Goal: Contribute content: Add original content to the website for others to see

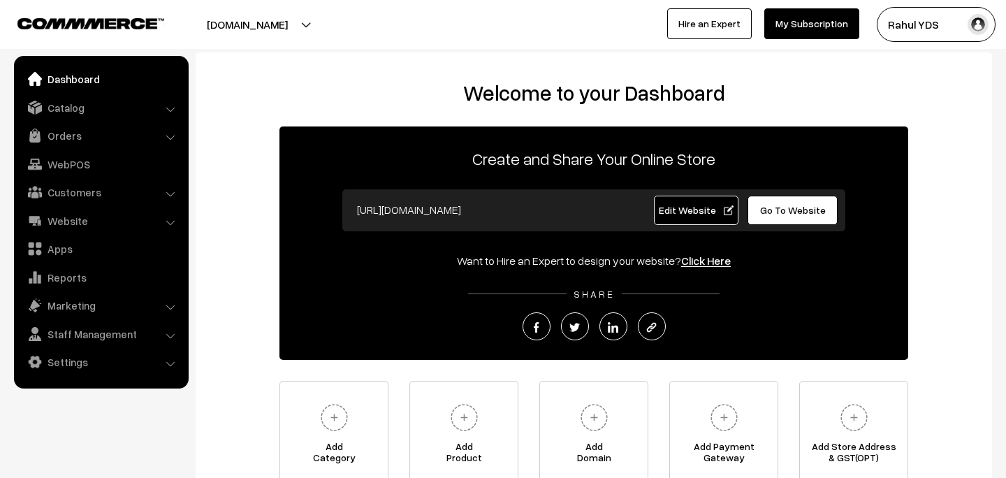
click at [94, 112] on link "Catalog" at bounding box center [100, 107] width 166 height 25
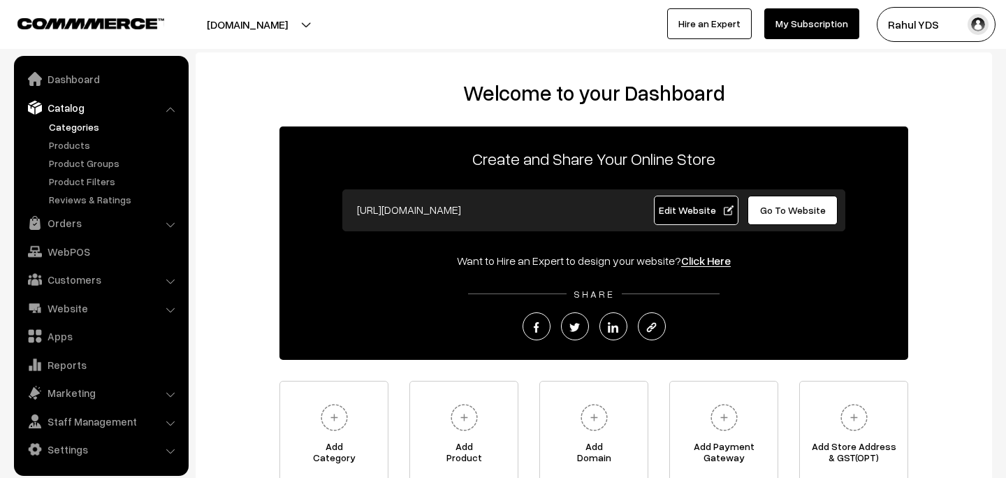
click at [78, 131] on link "Categories" at bounding box center [114, 126] width 138 height 15
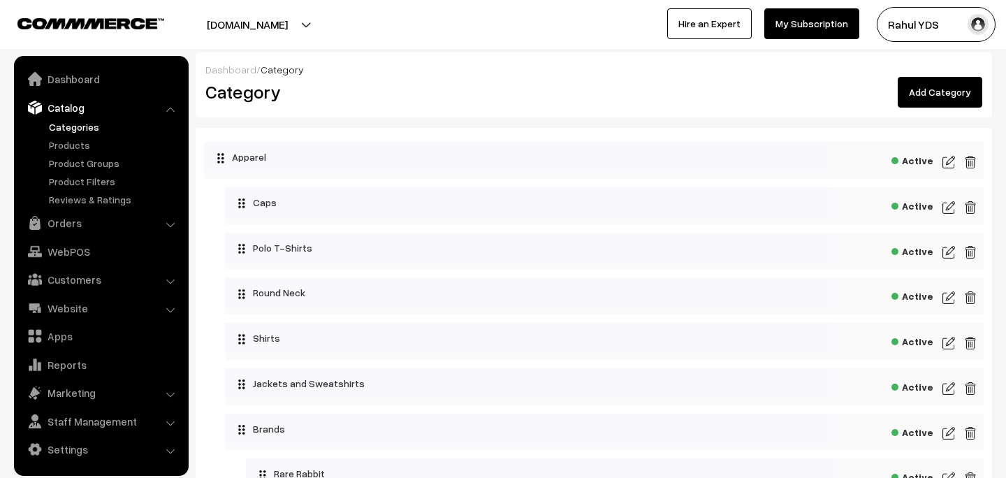
click at [929, 97] on link "Add Category" at bounding box center [940, 92] width 85 height 31
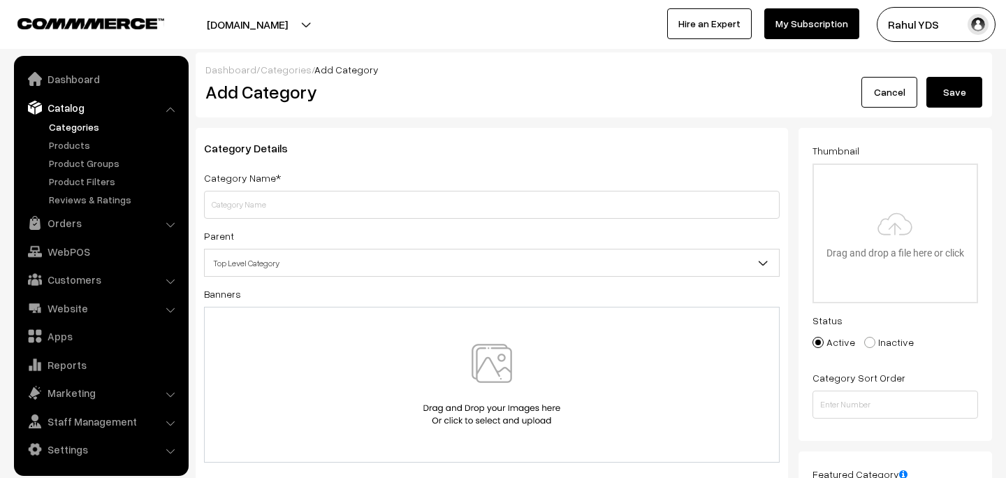
click at [505, 207] on input "text" at bounding box center [492, 205] width 576 height 28
type input "Bio Q"
click at [563, 256] on span "Top Level Category" at bounding box center [492, 263] width 574 height 24
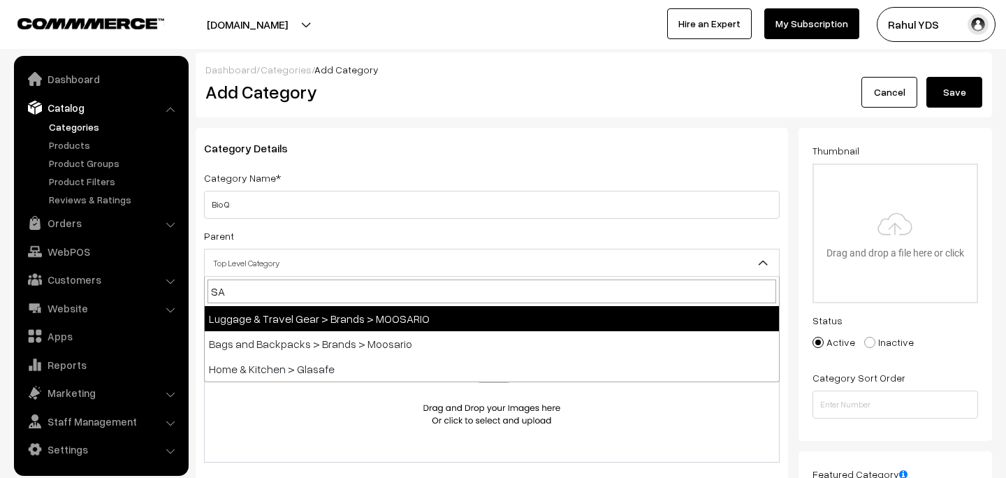
type input "S"
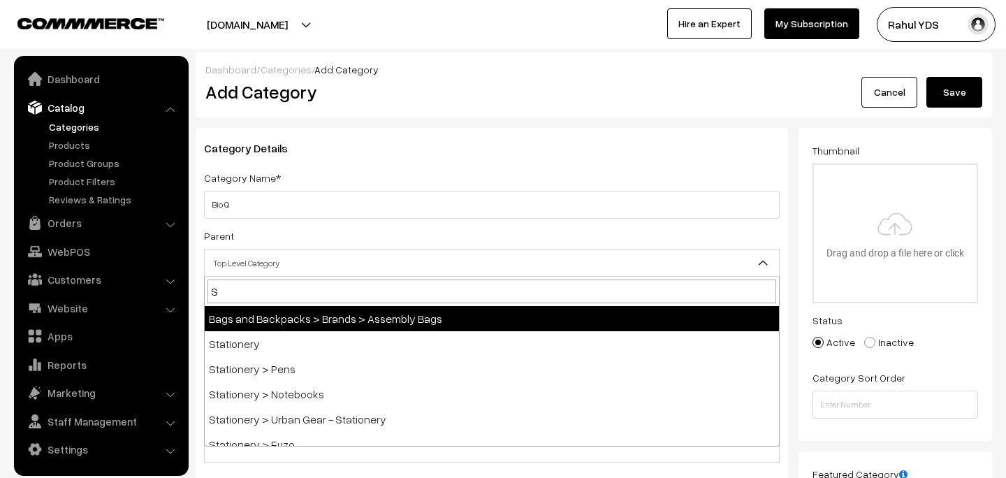
scroll to position [1534, 0]
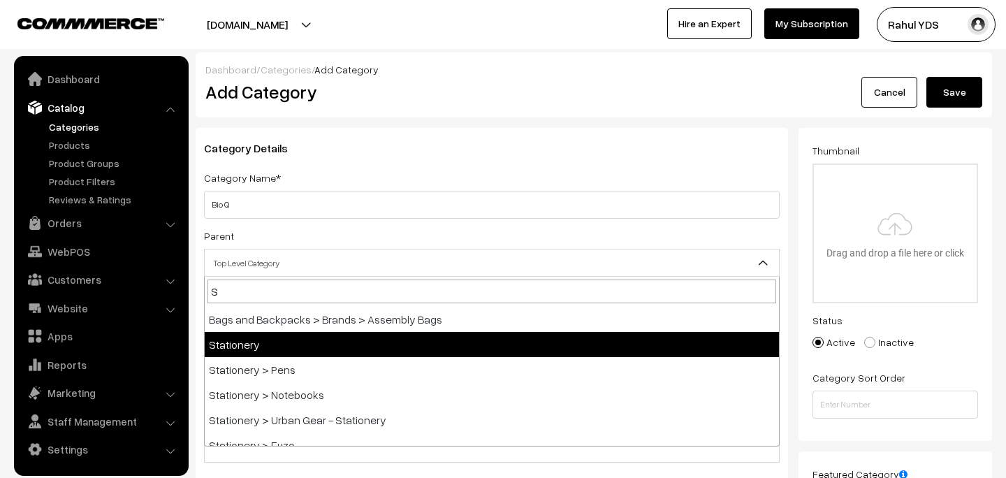
select select "4"
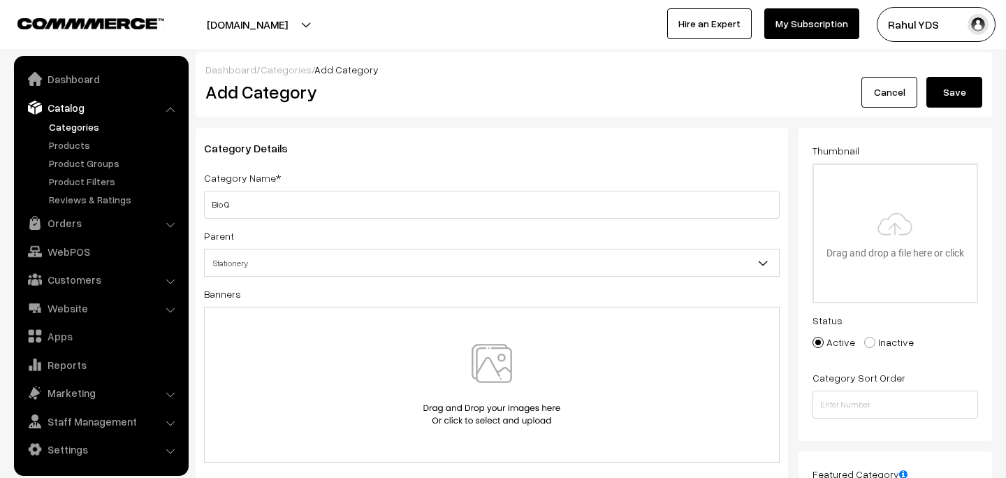
click at [379, 247] on div "Parent Top Level Category Apparel Apparel > Caps Apparel > Polo T-Shirts Appare…" at bounding box center [492, 252] width 576 height 50
click at [377, 259] on span "Stationery" at bounding box center [492, 263] width 574 height 24
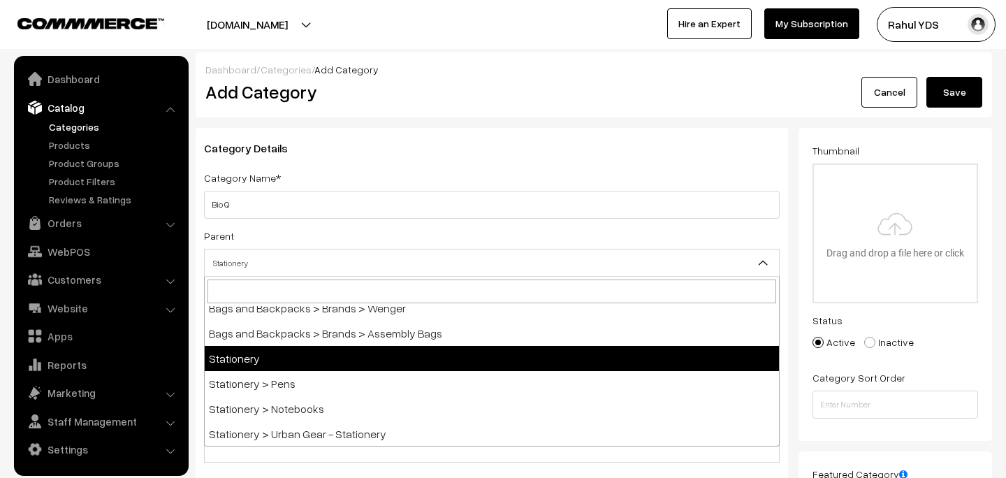
scroll to position [1796, 0]
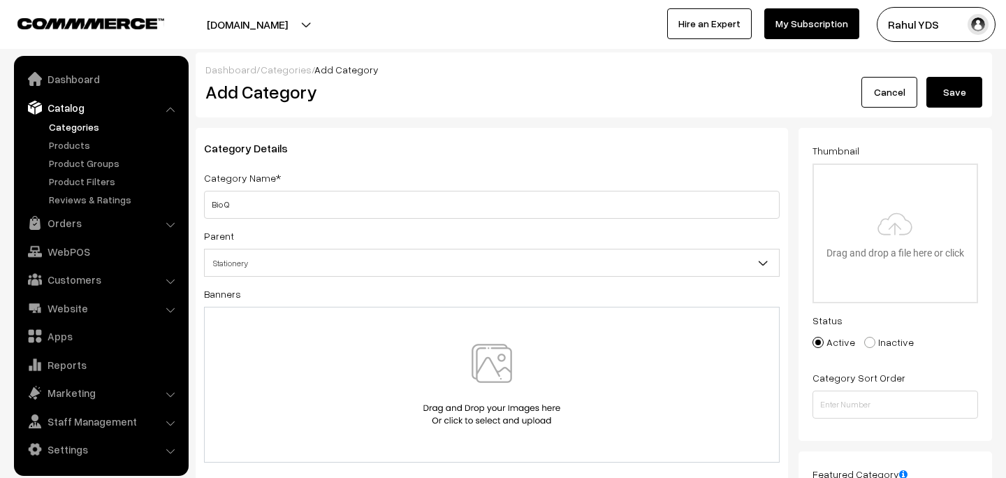
click at [959, 99] on button "Save" at bounding box center [954, 92] width 56 height 31
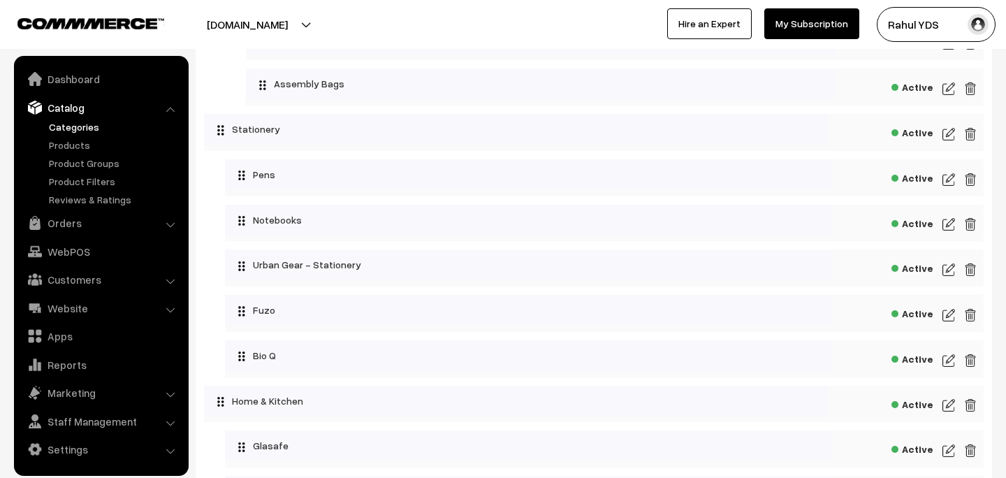
scroll to position [3274, 0]
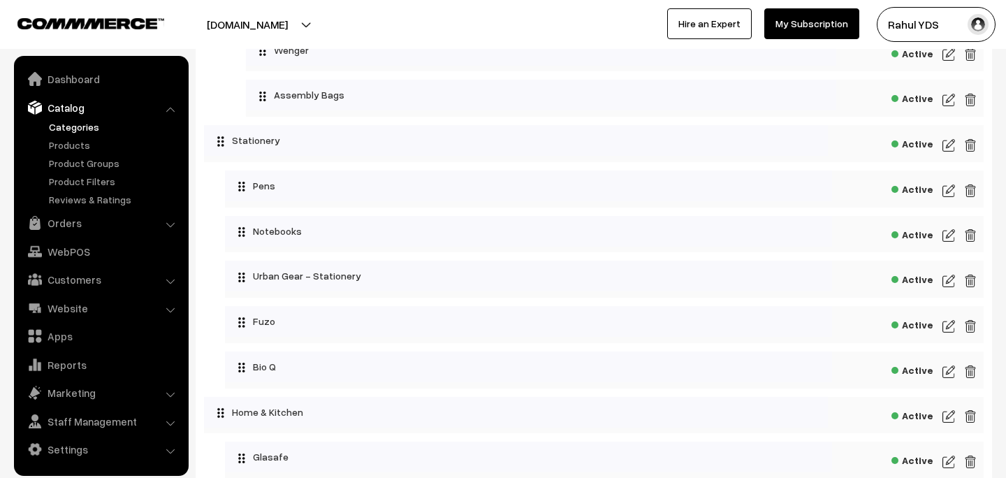
click at [950, 139] on img at bounding box center [949, 145] width 13 height 17
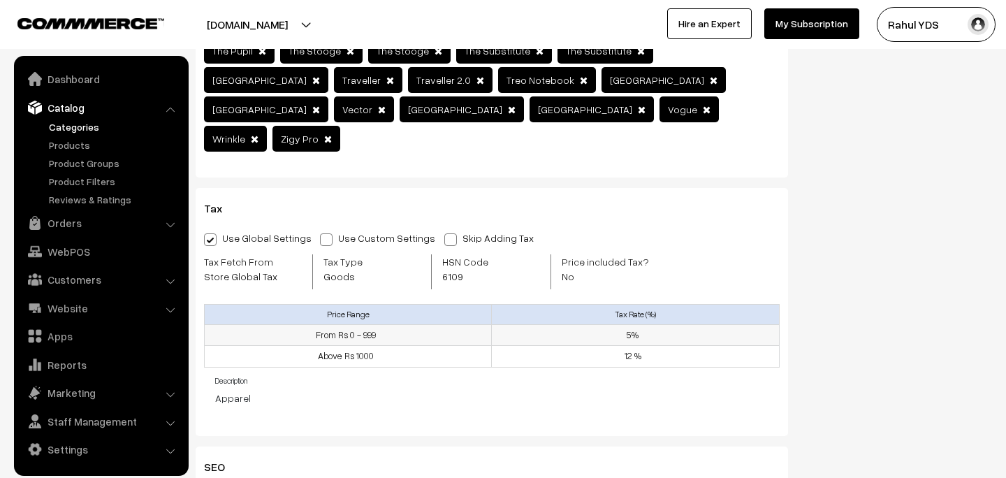
scroll to position [1062, 0]
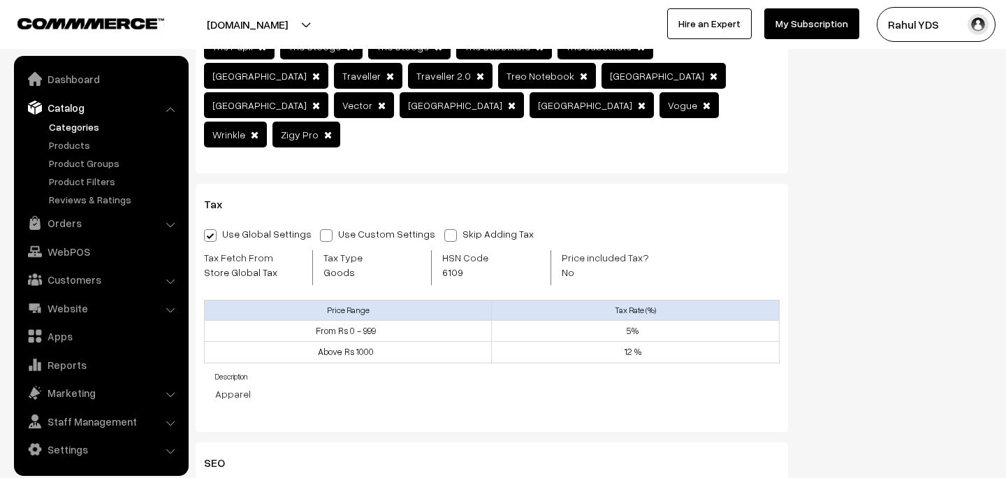
click at [450, 265] on span "6109" at bounding box center [475, 272] width 67 height 15
copy span "6109"
